Goal: Information Seeking & Learning: Compare options

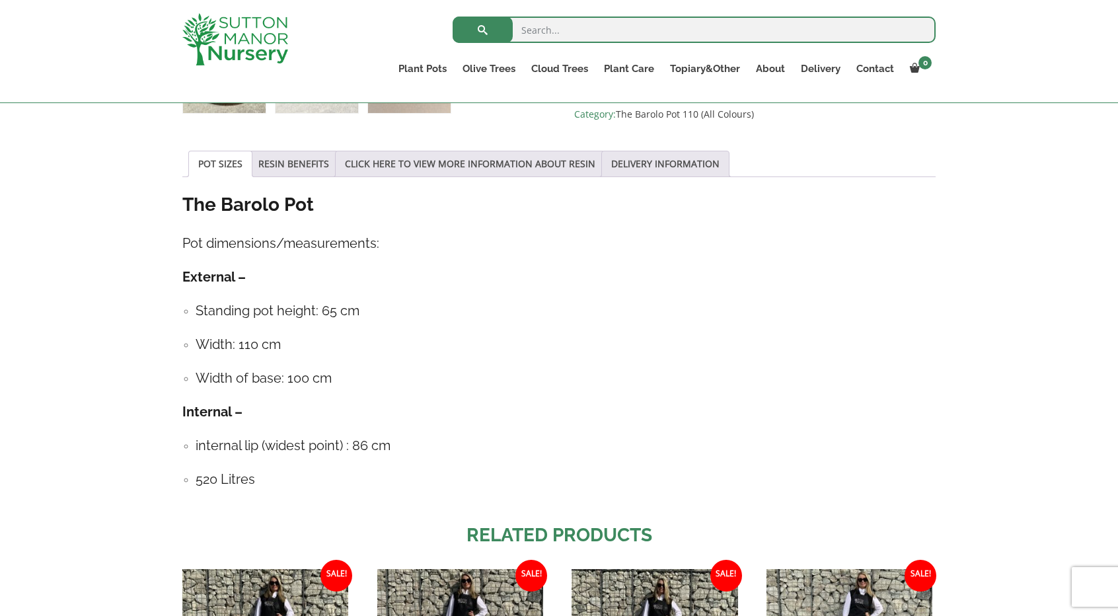
scroll to position [595, 0]
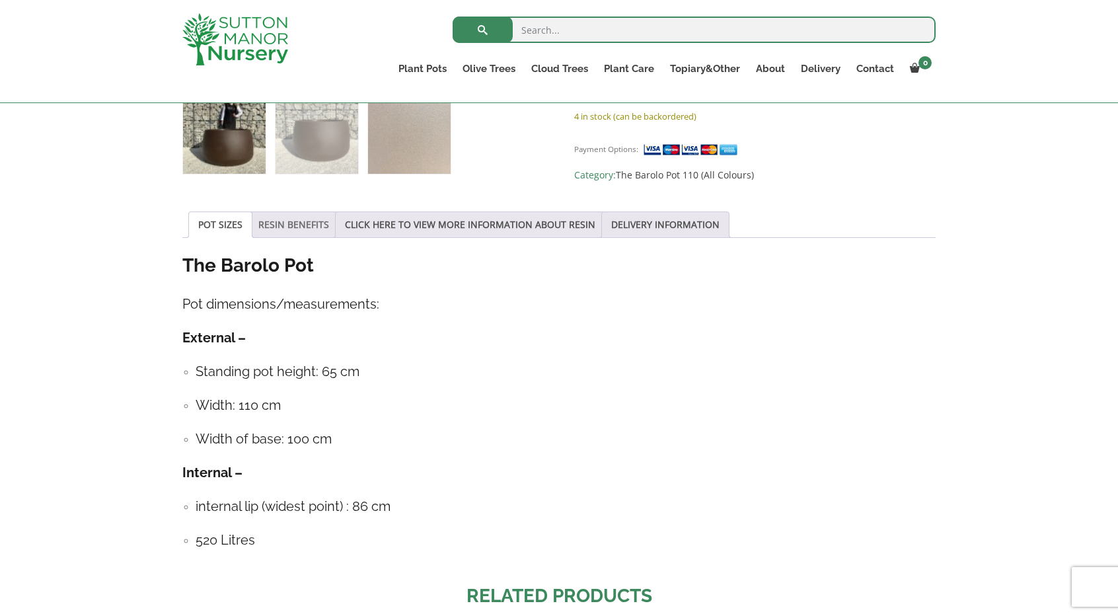
click at [295, 227] on link "RESIN BENEFITS" at bounding box center [293, 224] width 71 height 25
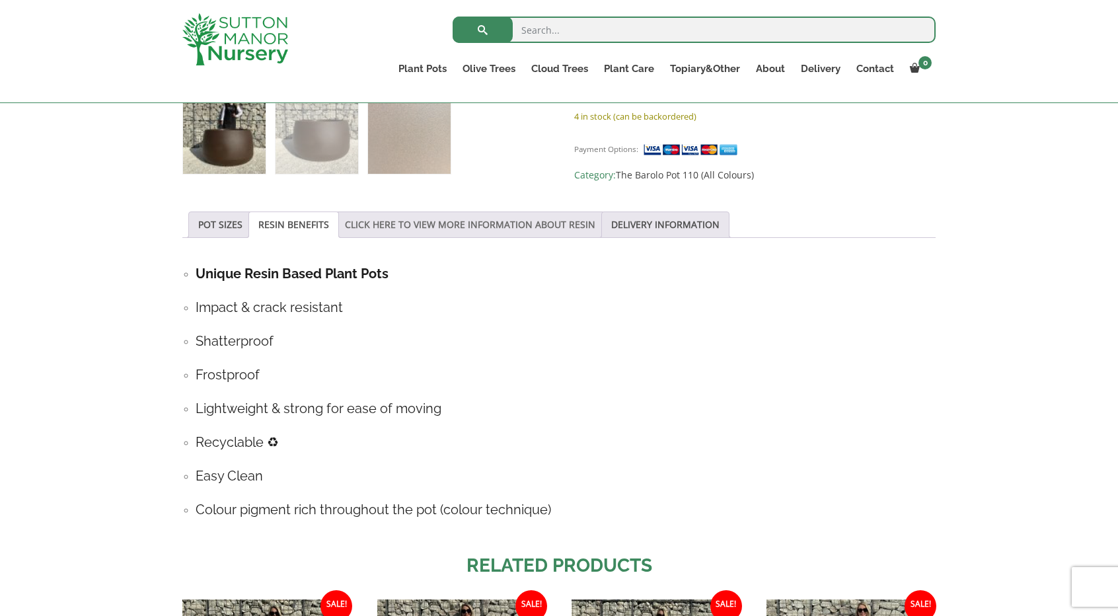
click at [407, 228] on link "CLICK HERE TO VIEW MORE INFORMATION ABOUT RESIN" at bounding box center [470, 224] width 250 height 25
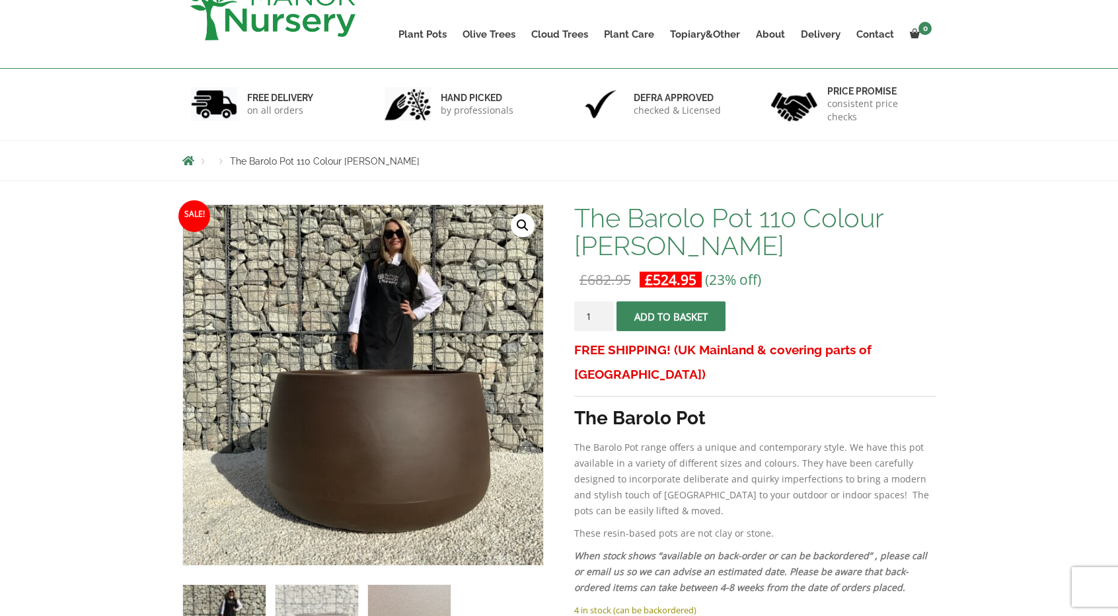
scroll to position [66, 0]
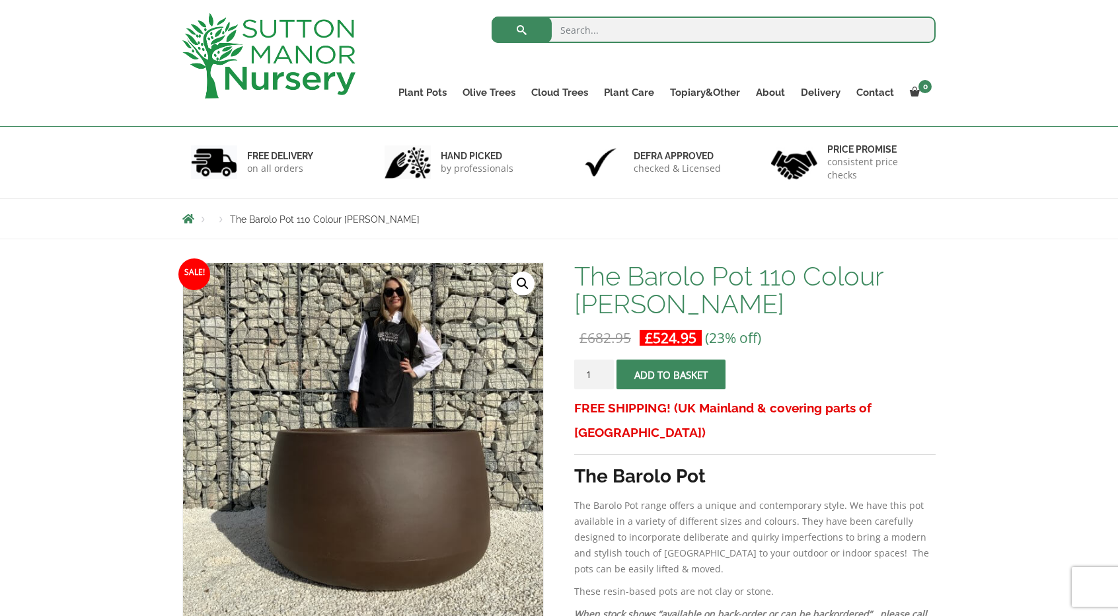
click at [295, 214] on span "The Barolo Pot 110 Colour [PERSON_NAME]" at bounding box center [325, 219] width 190 height 11
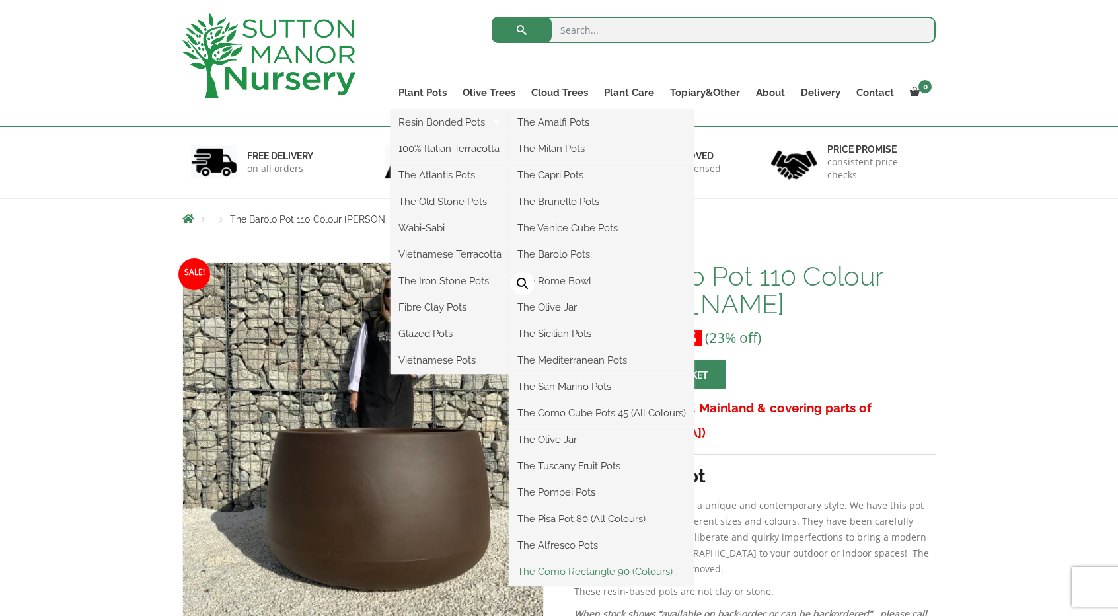
click at [658, 575] on link "The Como Rectangle 90 (Colours)" at bounding box center [601, 571] width 184 height 20
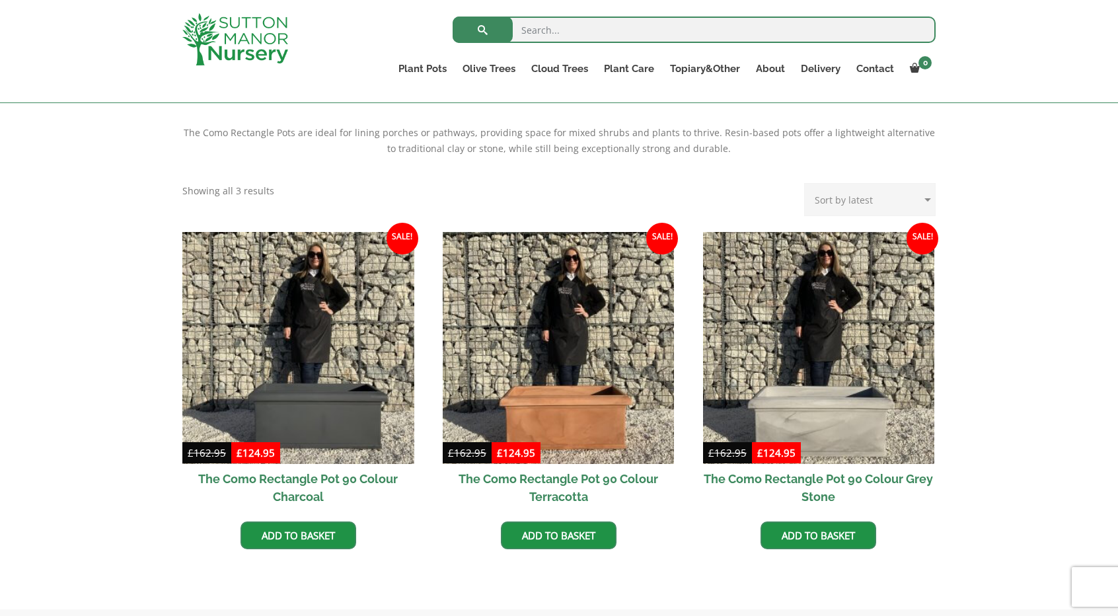
scroll to position [198, 0]
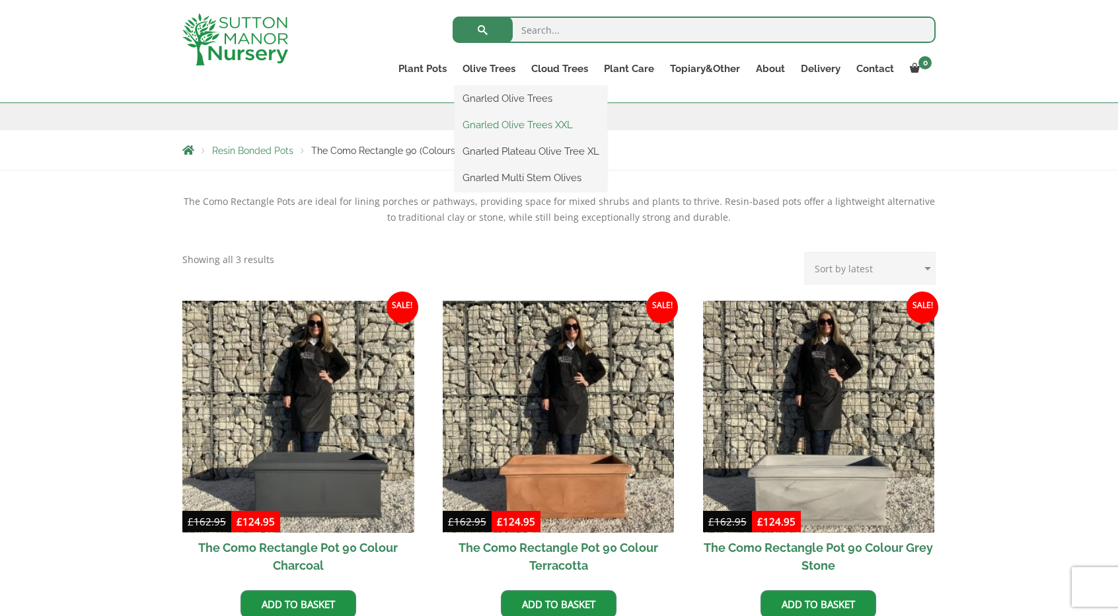
click at [518, 121] on link "Gnarled Olive Trees XXL" at bounding box center [530, 125] width 153 height 20
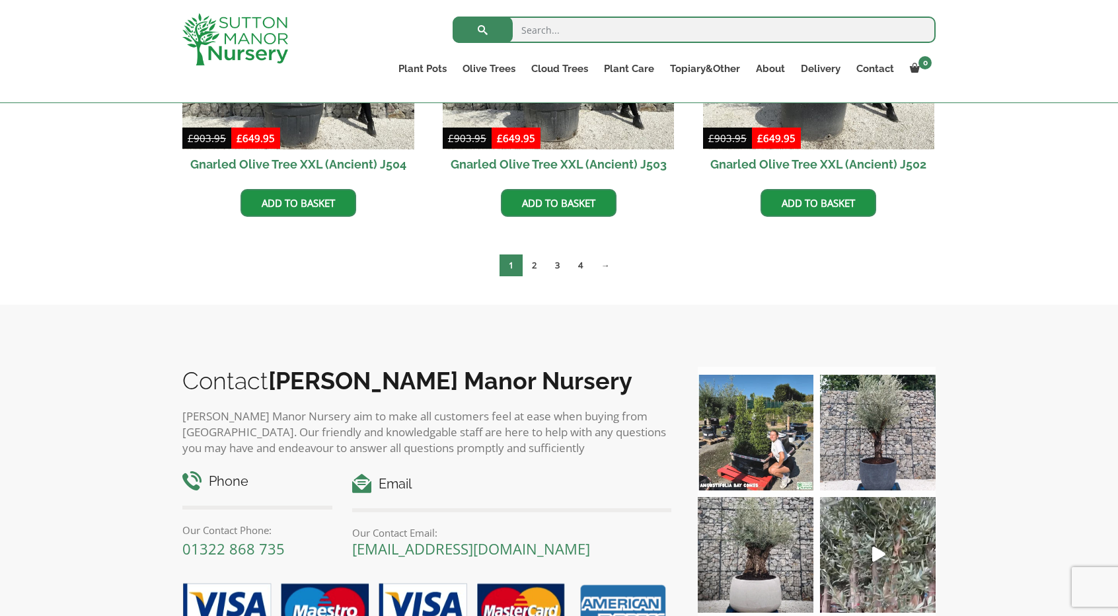
scroll to position [1942, 0]
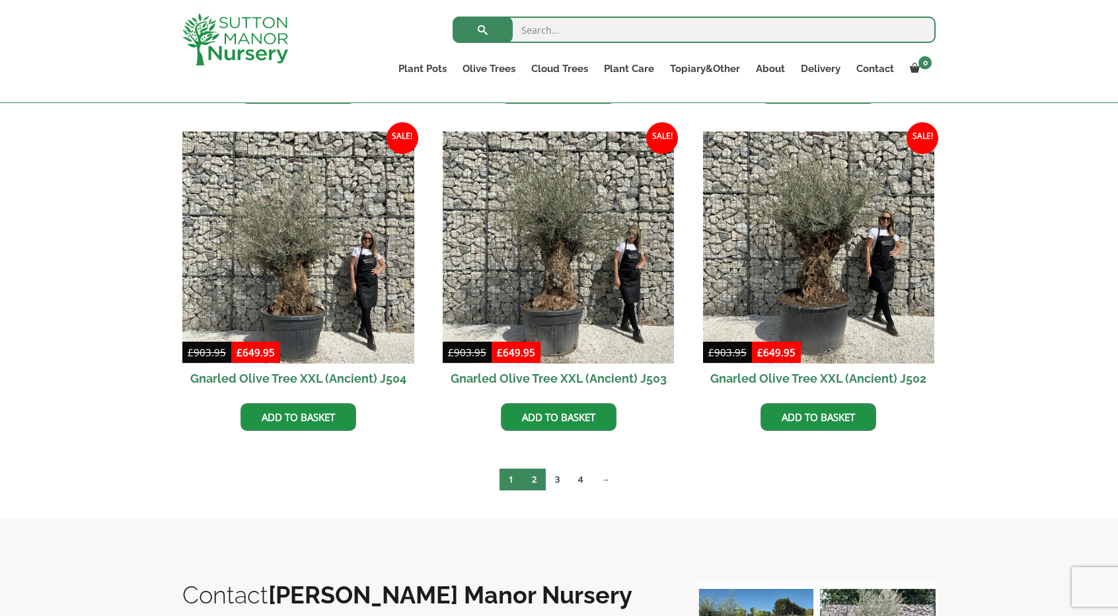
click at [536, 480] on link "2" at bounding box center [534, 479] width 23 height 22
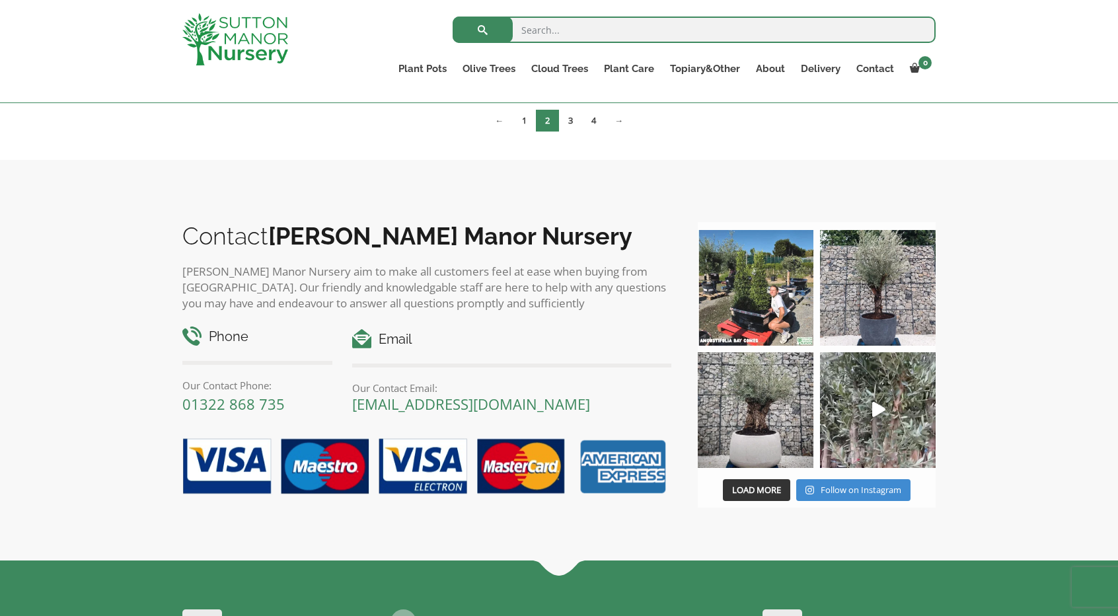
scroll to position [2206, 0]
